Goal: Information Seeking & Learning: Find specific fact

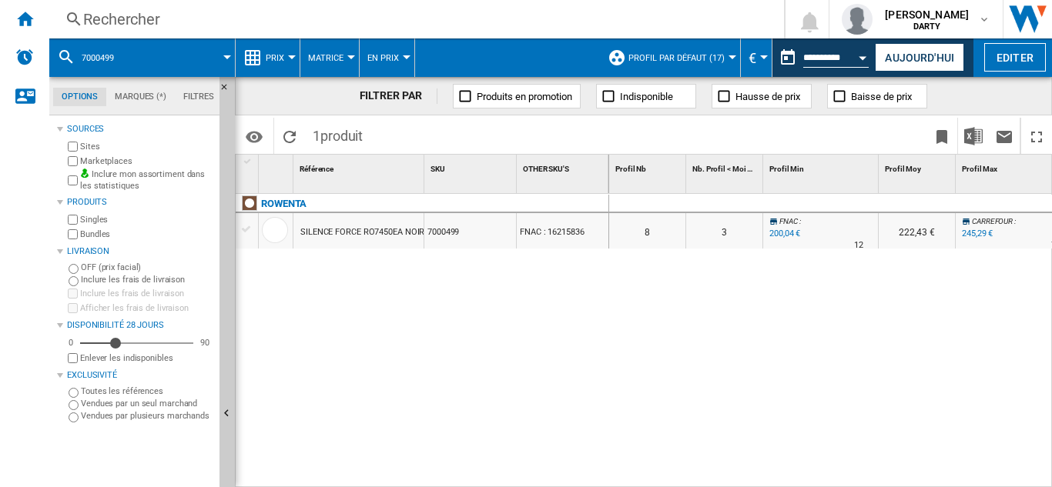
scroll to position [0, 1074]
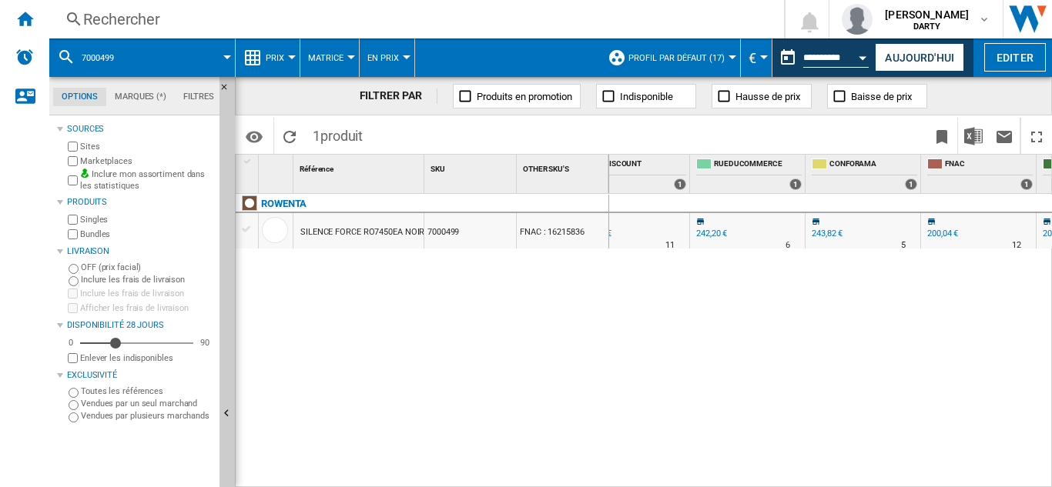
click at [147, 21] on div "Rechercher" at bounding box center [413, 19] width 661 height 22
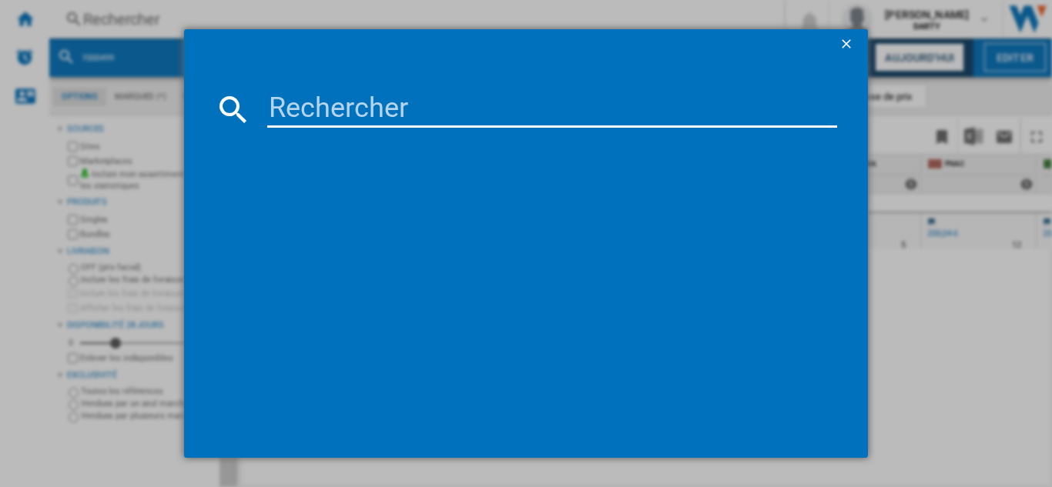
type input "7386672"
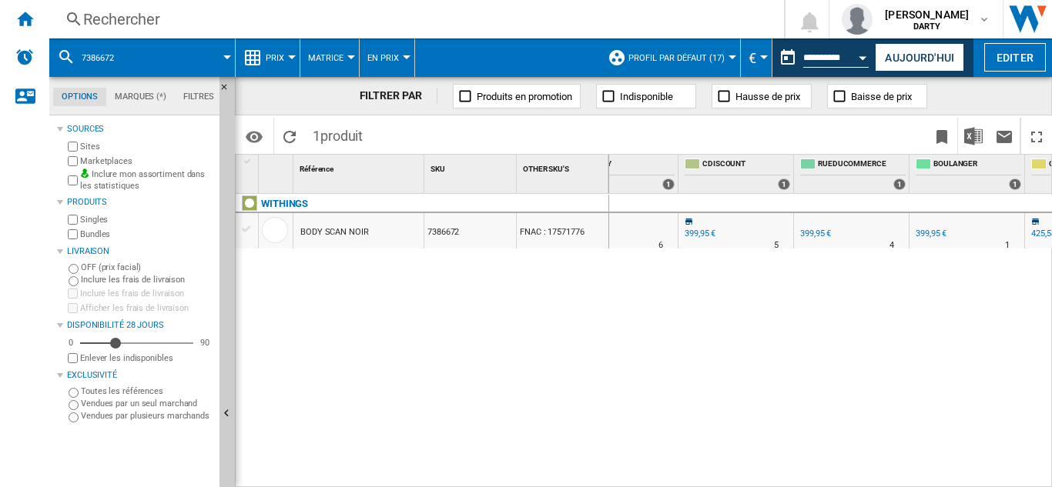
scroll to position [0, 997]
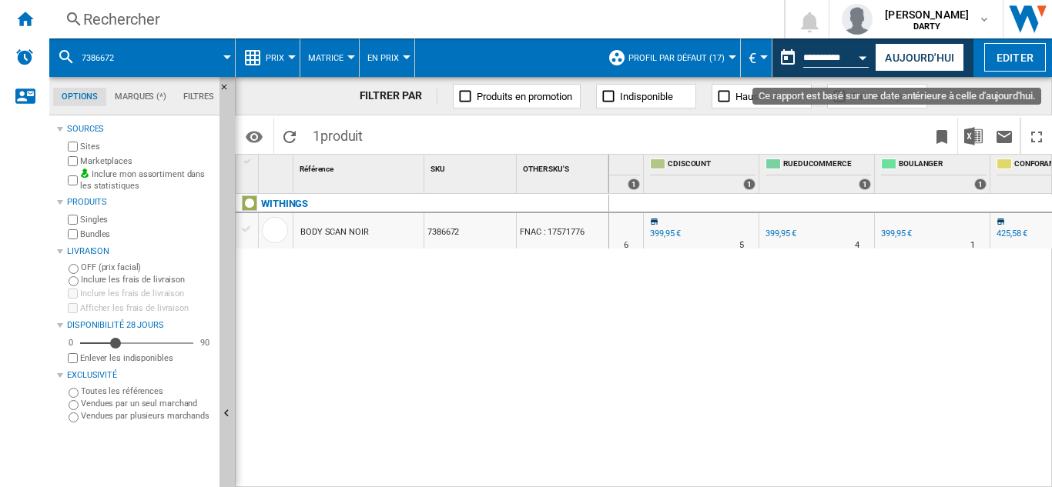
click at [863, 55] on button "Open calendar" at bounding box center [863, 56] width 28 height 28
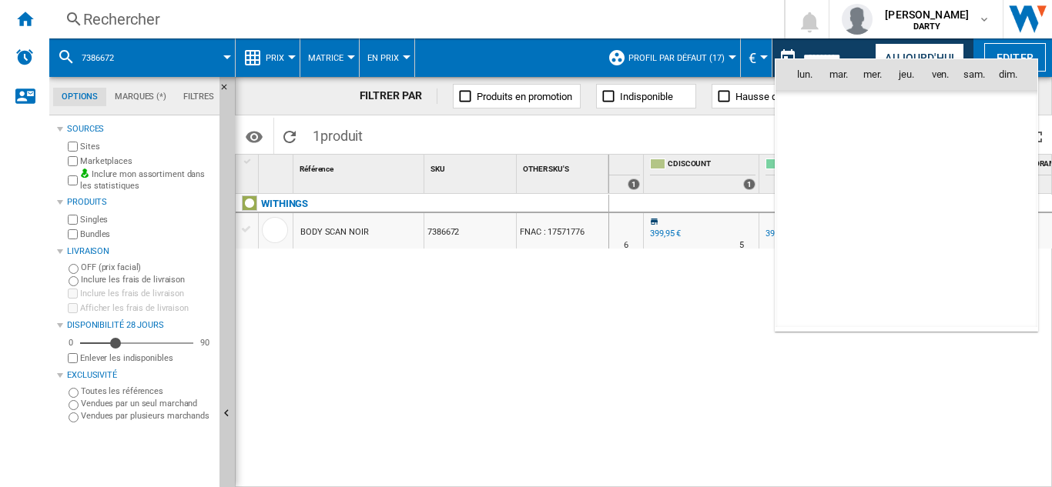
scroll to position [7140, 0]
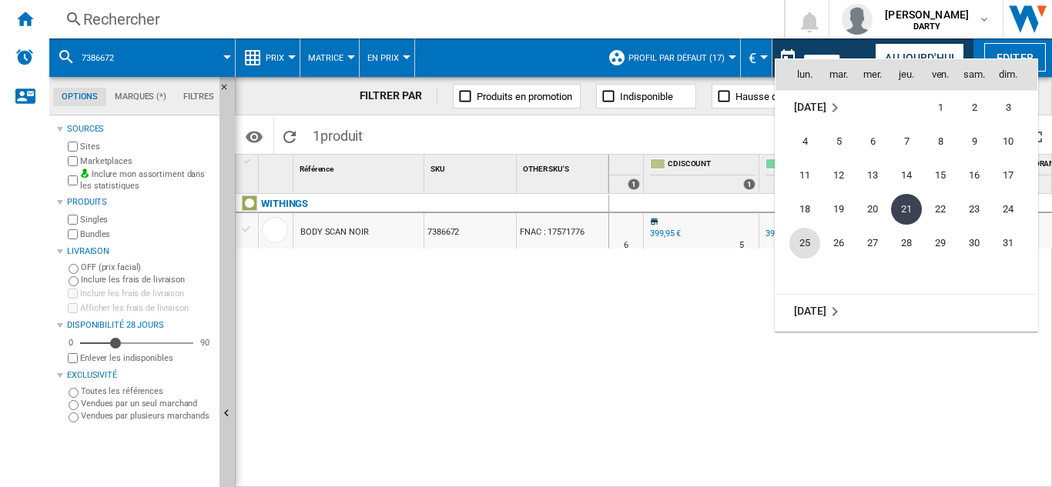
click at [811, 243] on span "25" at bounding box center [804, 243] width 31 height 31
type input "**********"
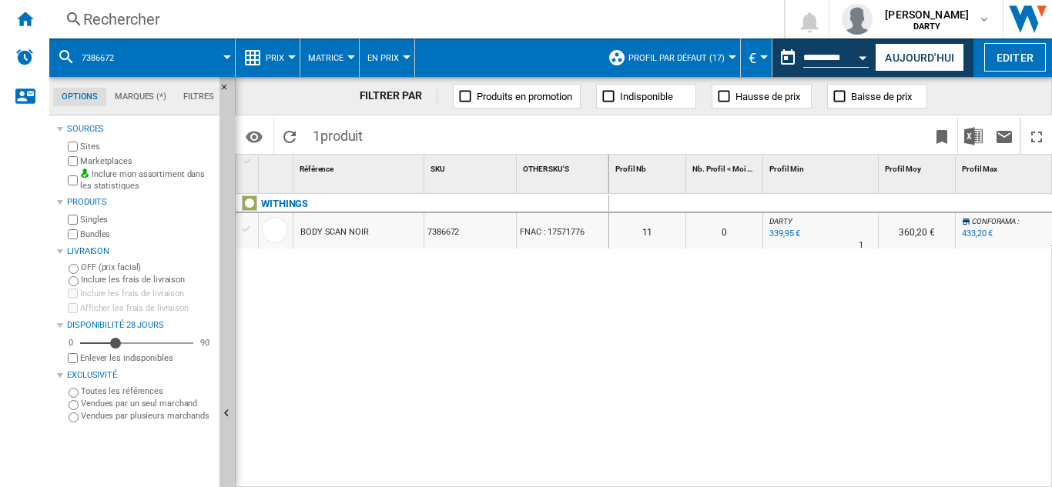
scroll to position [0, 400]
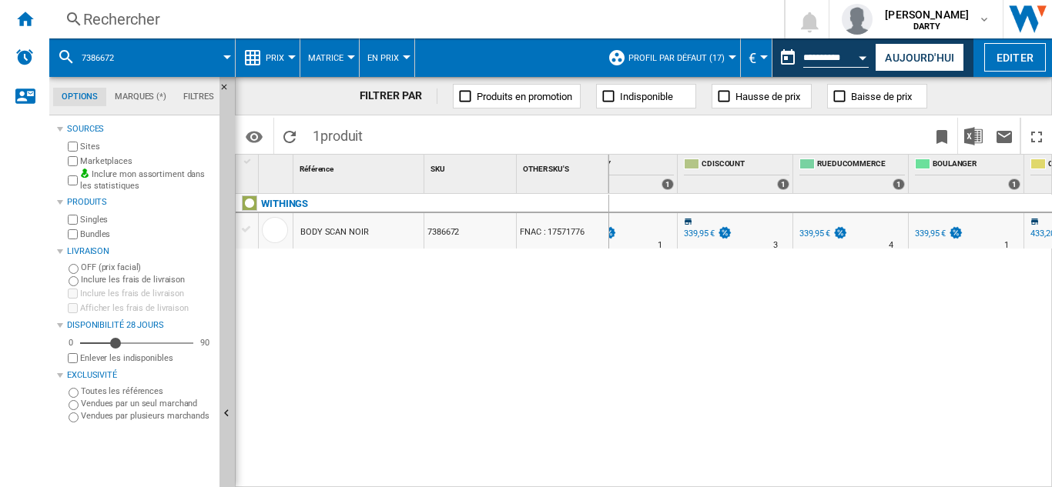
click at [116, 24] on div "Rechercher" at bounding box center [413, 19] width 661 height 22
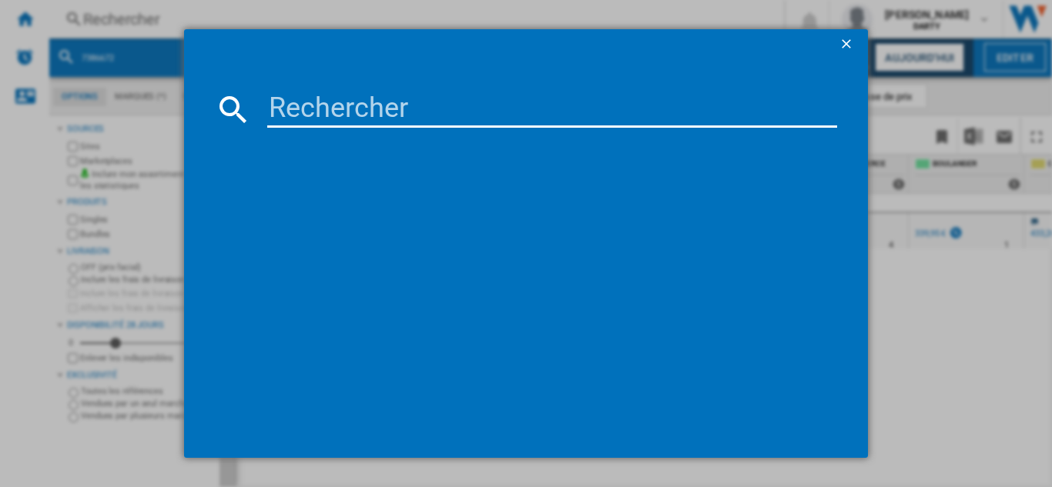
type input "7678886"
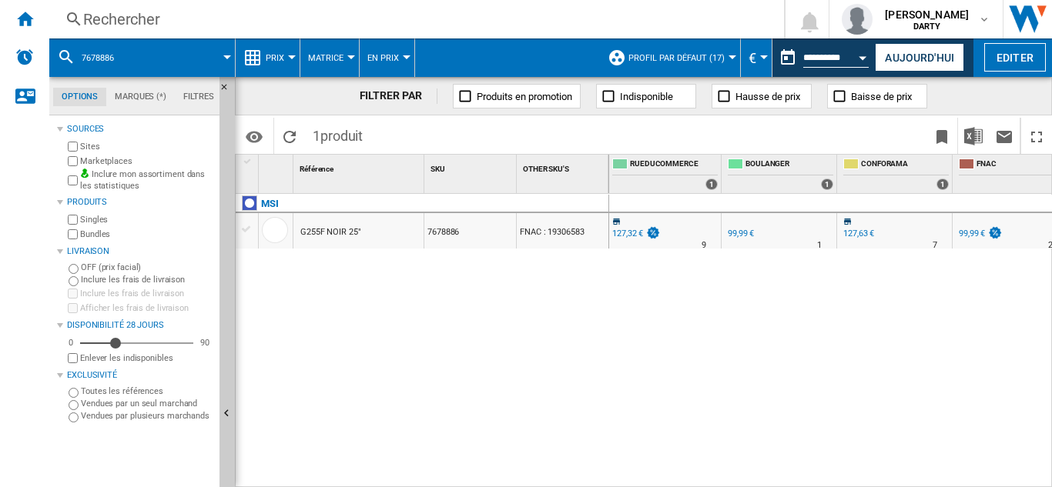
scroll to position [0, 1199]
